Goal: Task Accomplishment & Management: Use online tool/utility

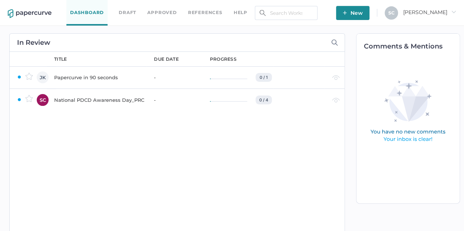
click at [109, 100] on div "National PDCD Awareness Day_PRC" at bounding box center [99, 100] width 91 height 9
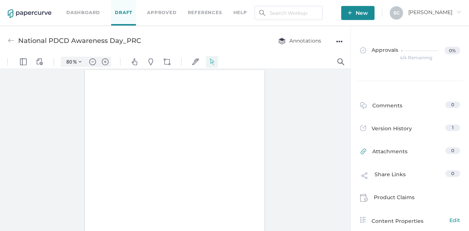
type input "80"
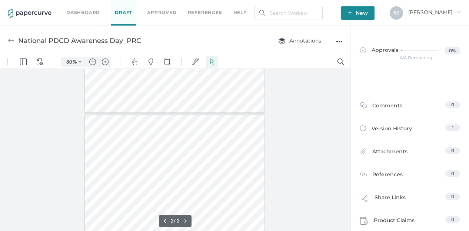
type input "1"
